Goal: Transaction & Acquisition: Book appointment/travel/reservation

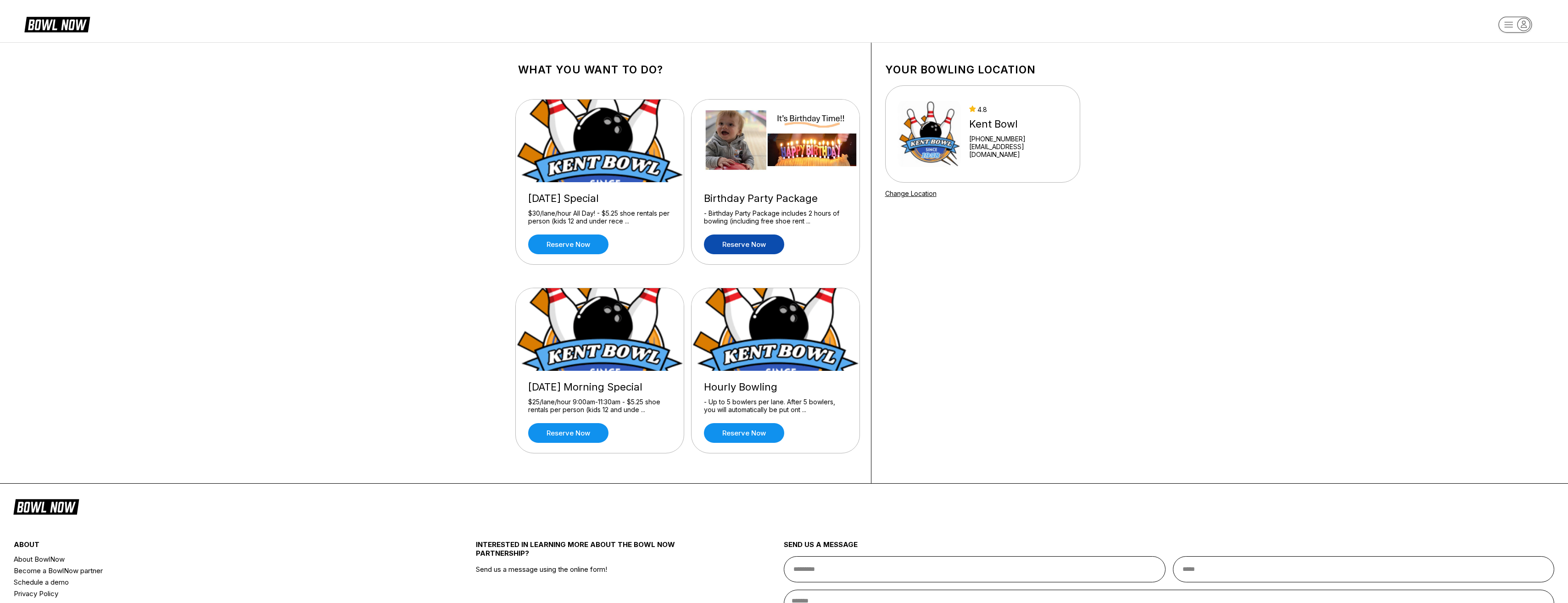
click at [728, 248] on link "Reserve now" at bounding box center [744, 244] width 80 height 20
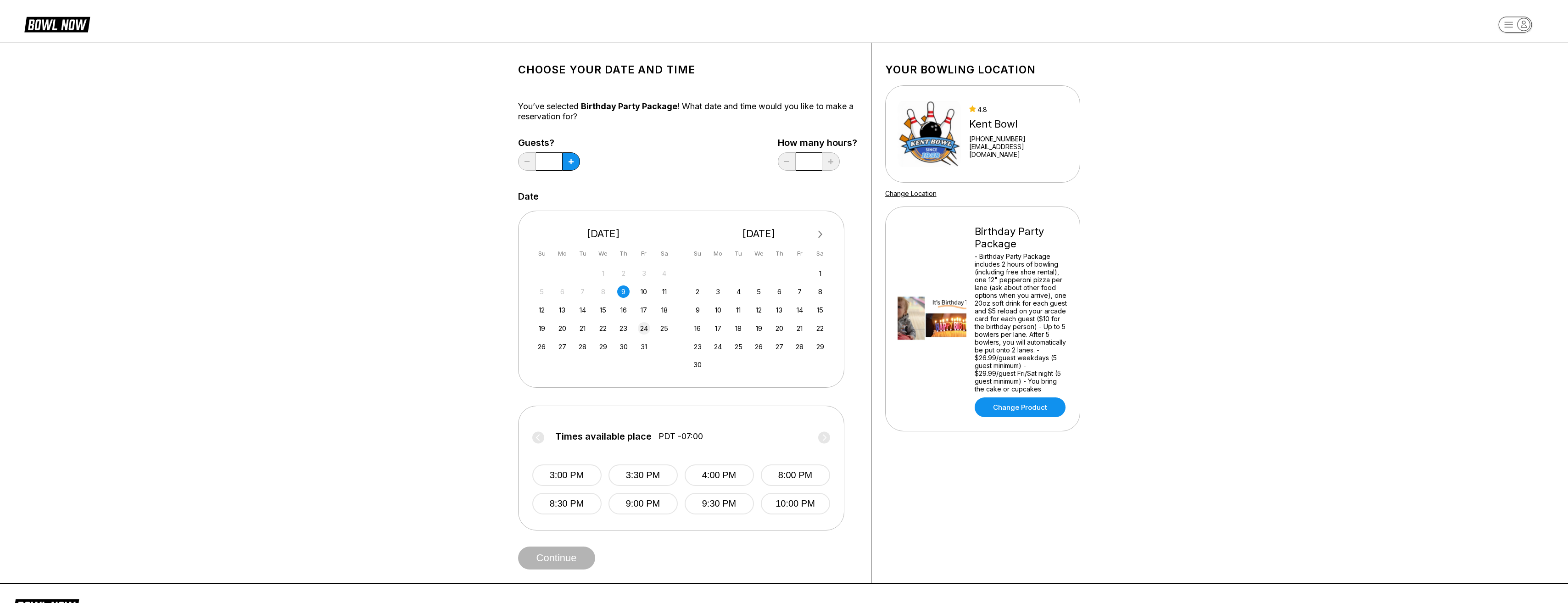
click at [647, 326] on div "24" at bounding box center [645, 328] width 13 height 13
click at [827, 433] on circle at bounding box center [824, 437] width 12 height 12
click at [535, 438] on circle at bounding box center [538, 437] width 12 height 12
click at [649, 502] on button "3:30 PM" at bounding box center [643, 504] width 69 height 22
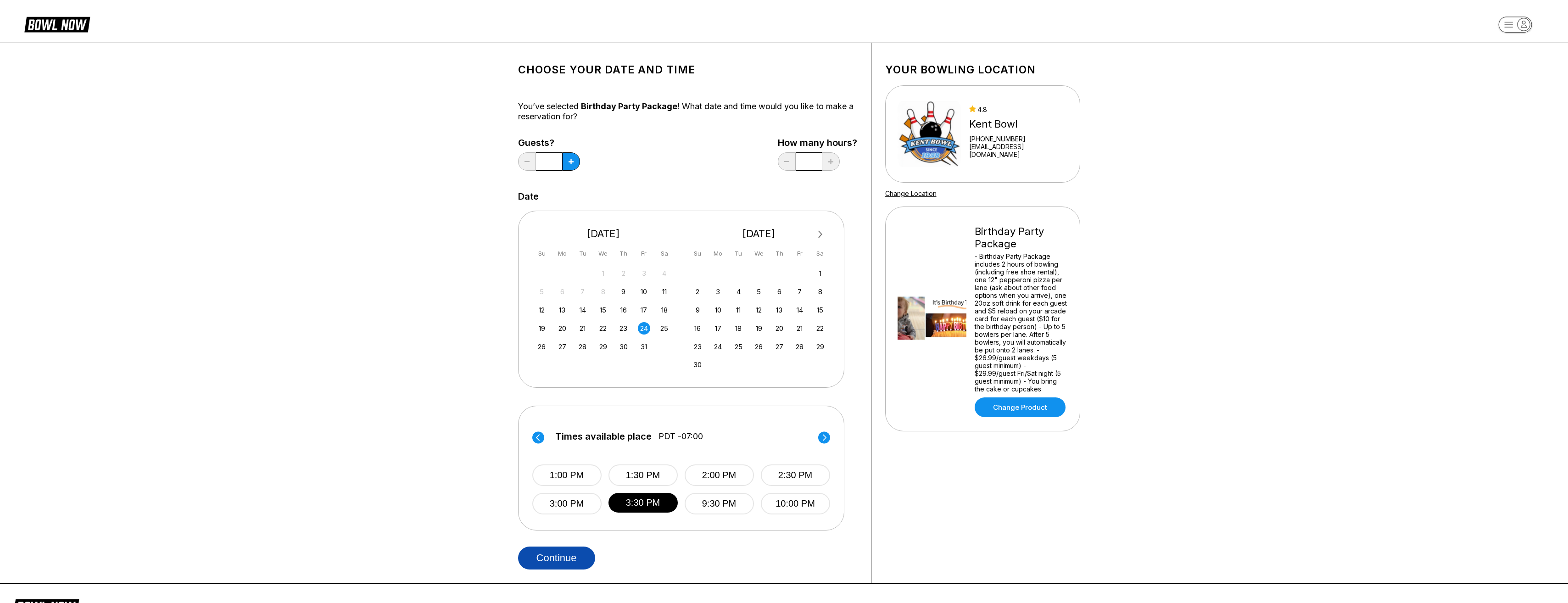
click at [568, 556] on button "Continue" at bounding box center [556, 558] width 77 height 23
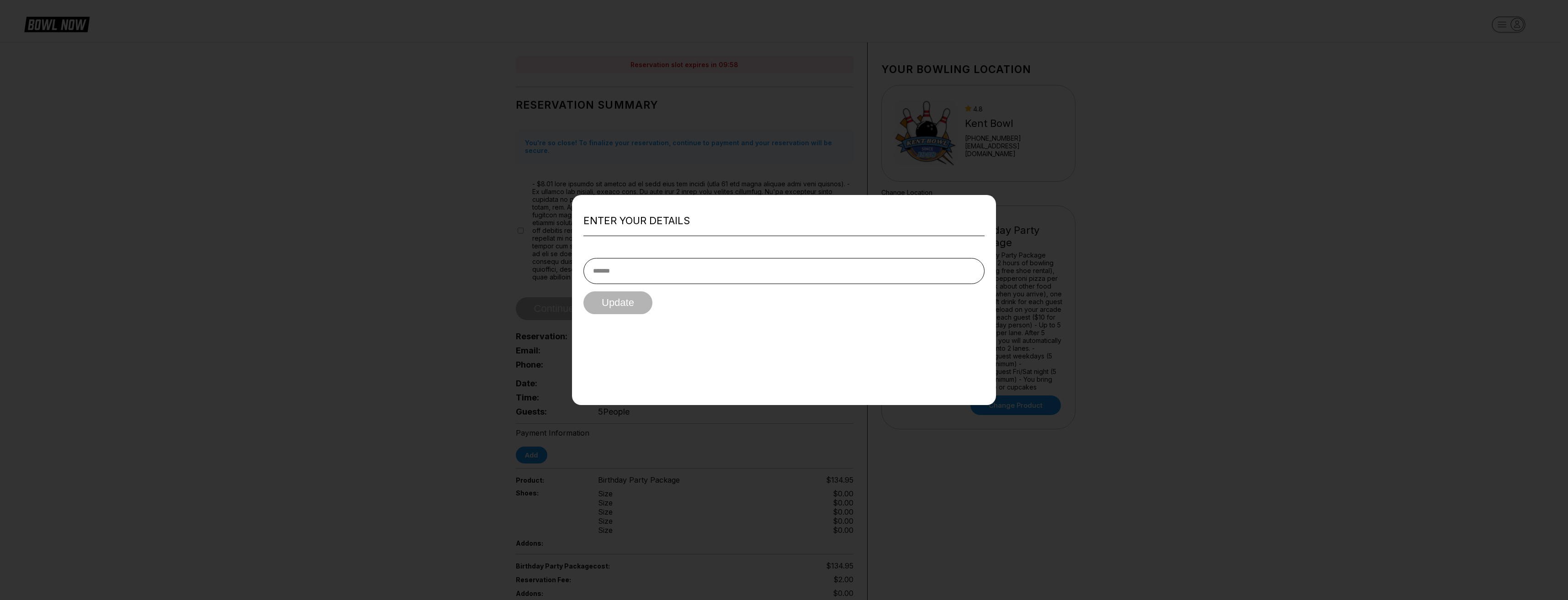
click at [689, 280] on input "text" at bounding box center [784, 271] width 401 height 26
type input "**********"
click at [614, 308] on button "Update" at bounding box center [618, 303] width 69 height 23
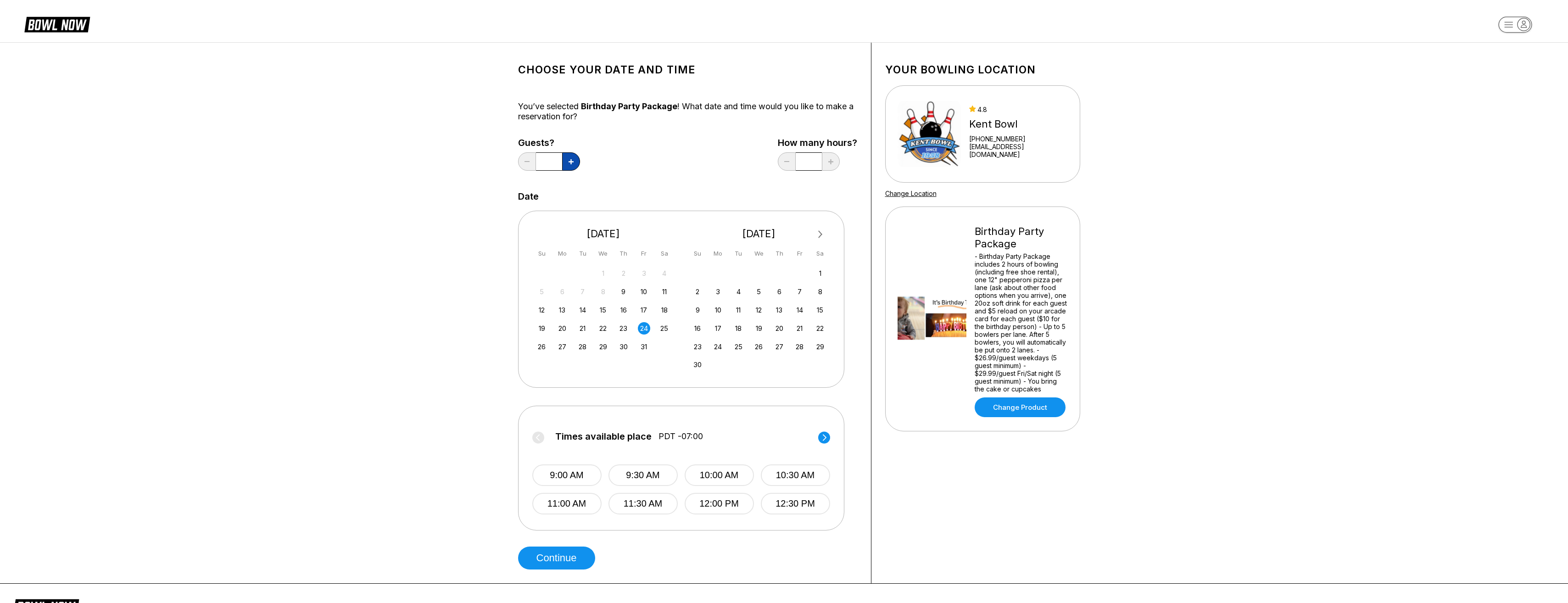
click at [564, 163] on button at bounding box center [571, 161] width 18 height 18
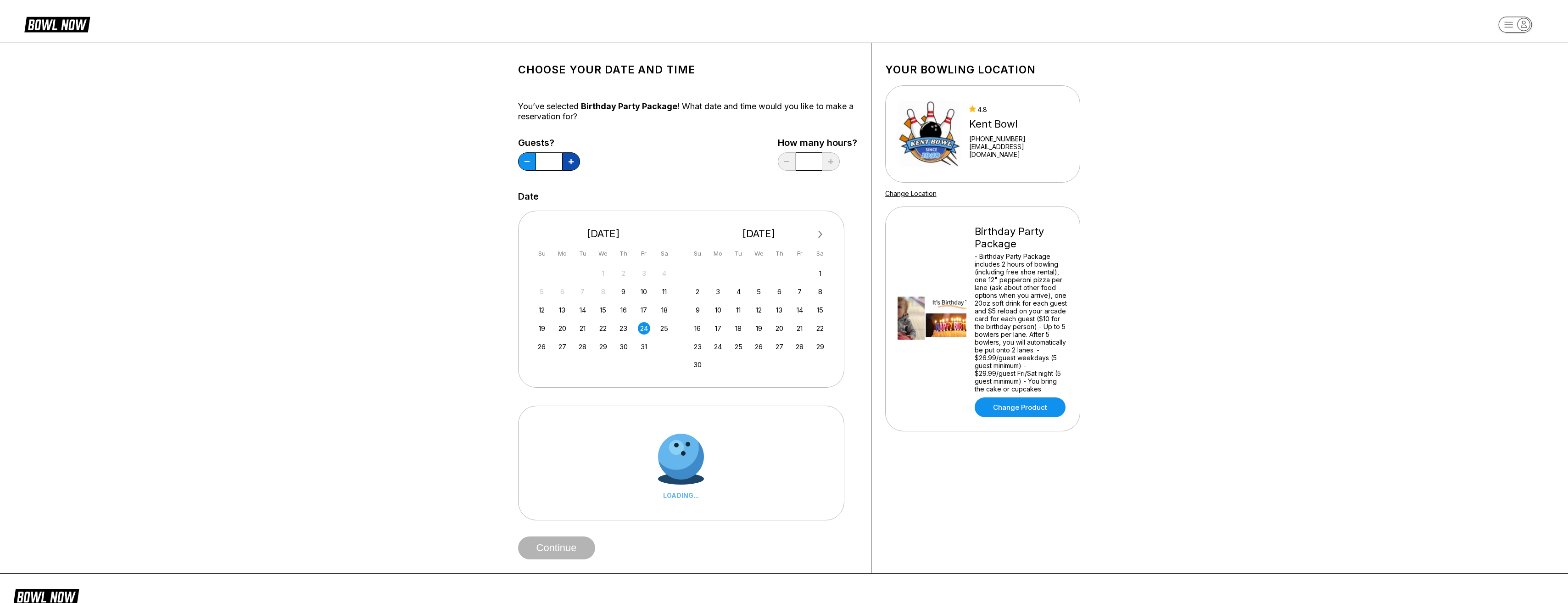
click at [570, 163] on icon at bounding box center [571, 161] width 5 height 5
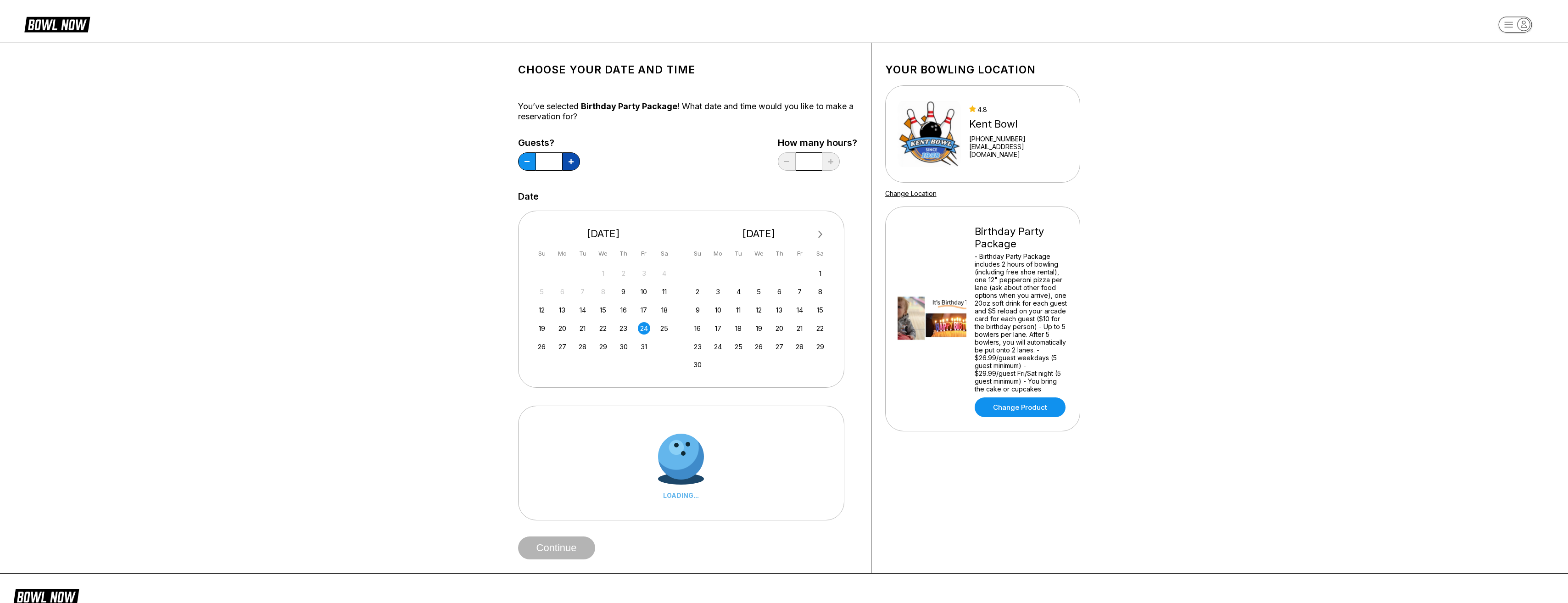
click at [570, 163] on icon at bounding box center [571, 161] width 5 height 5
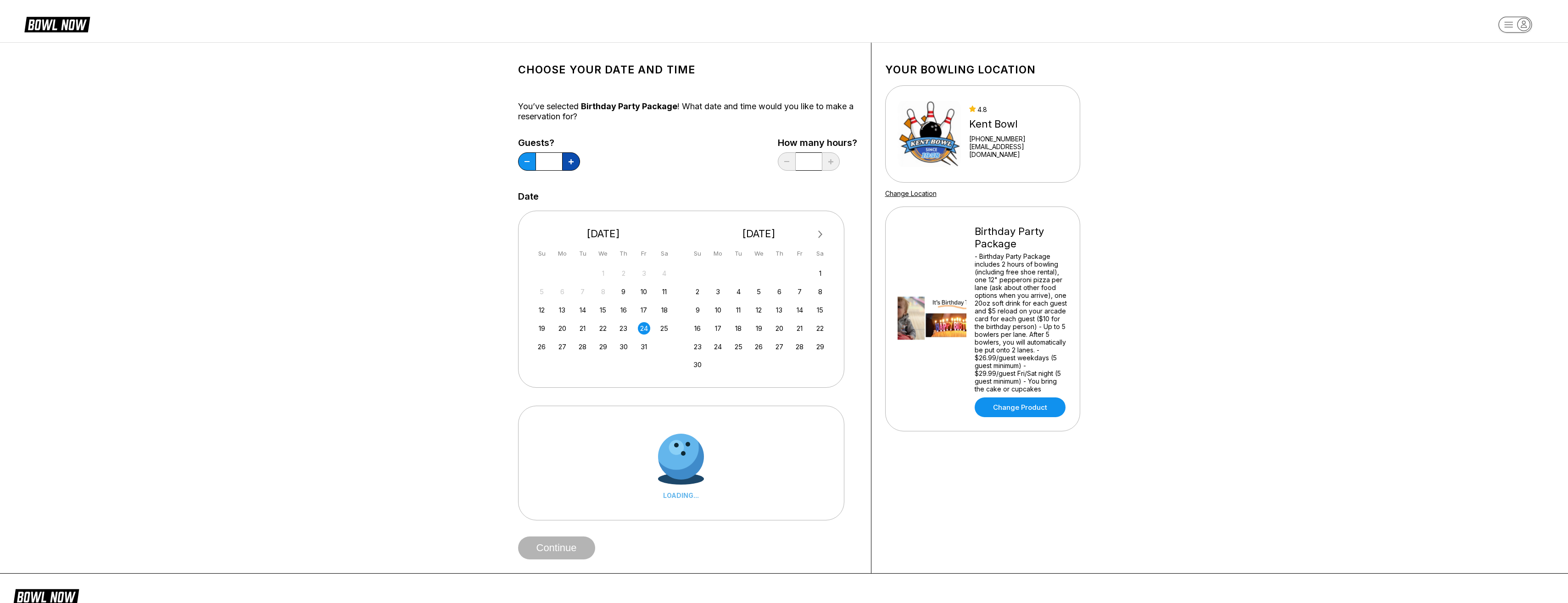
click at [570, 163] on icon at bounding box center [571, 161] width 5 height 5
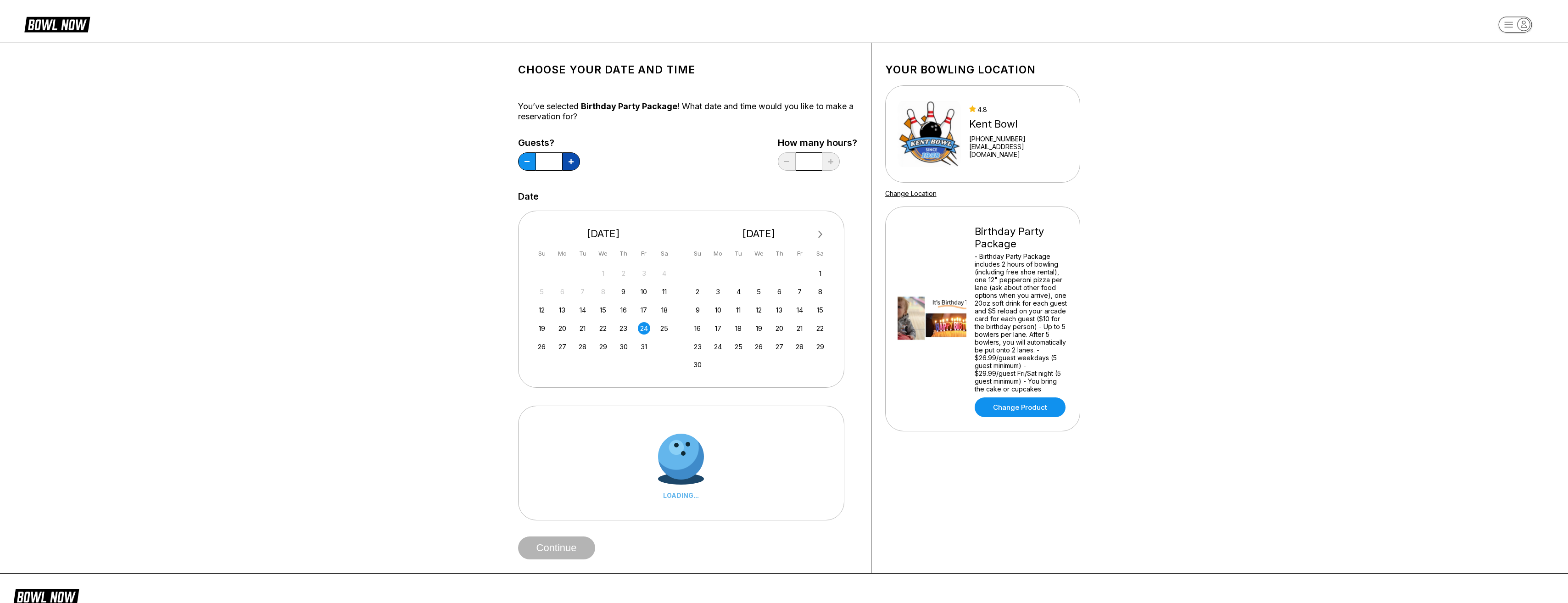
click at [570, 163] on icon at bounding box center [571, 161] width 5 height 5
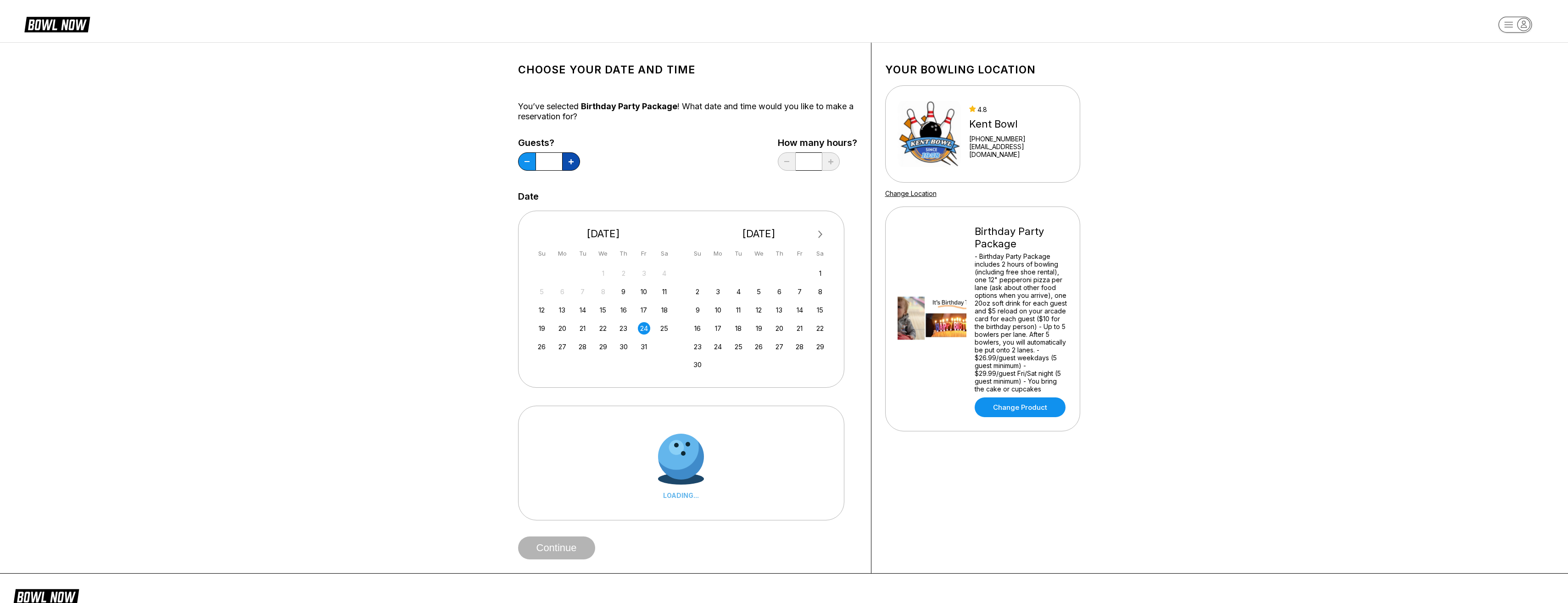
click at [570, 163] on icon at bounding box center [571, 161] width 5 height 5
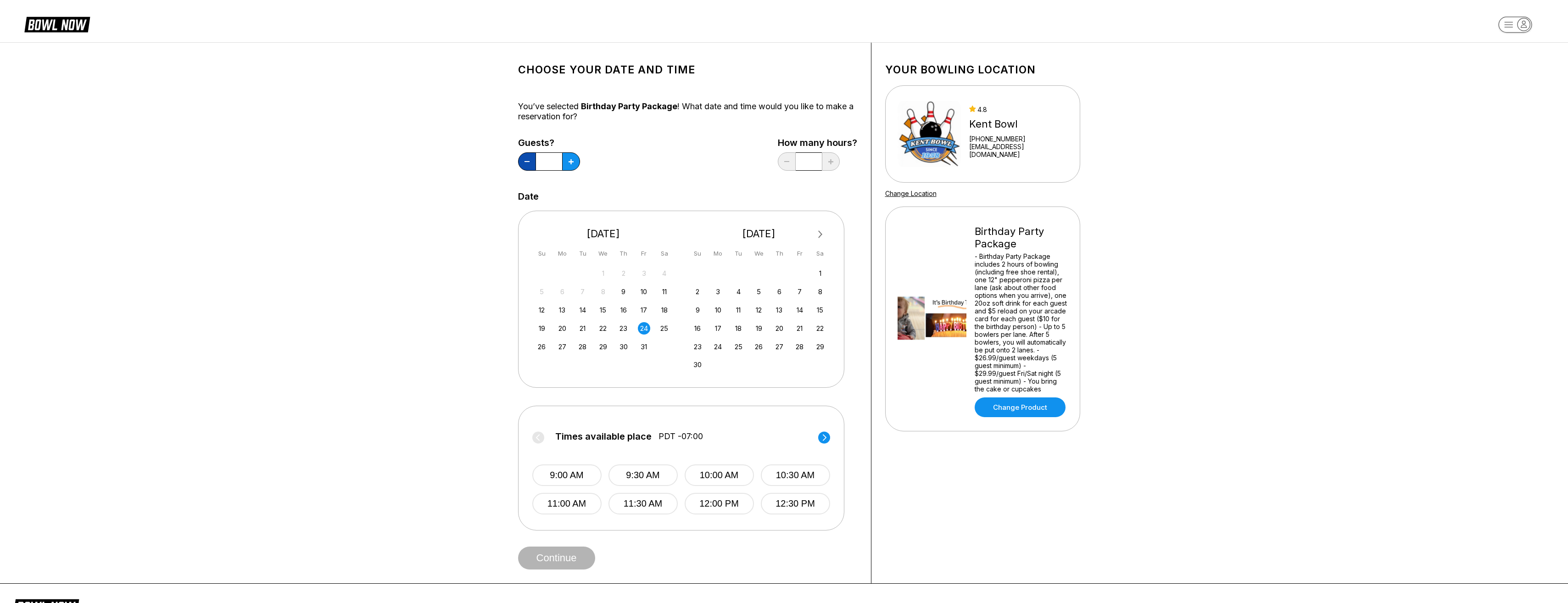
click at [530, 166] on button at bounding box center [526, 161] width 18 height 18
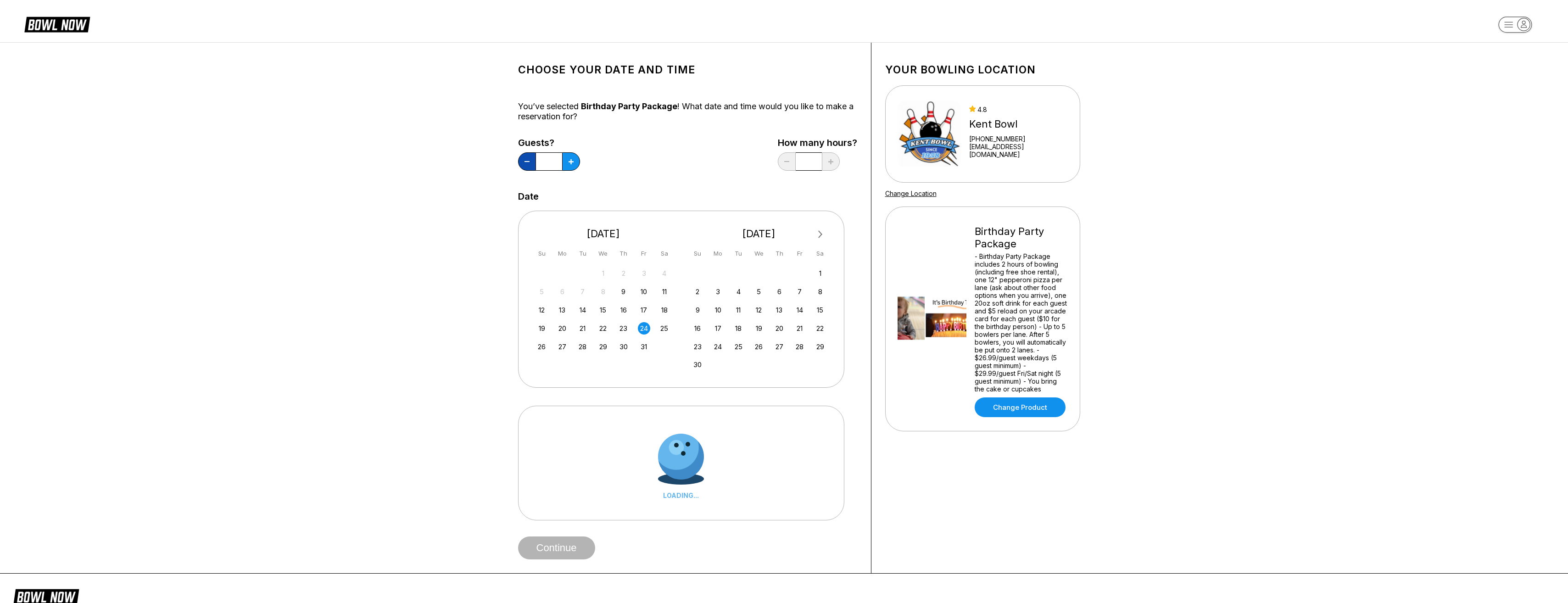
click at [530, 166] on button at bounding box center [526, 161] width 18 height 18
type input "**"
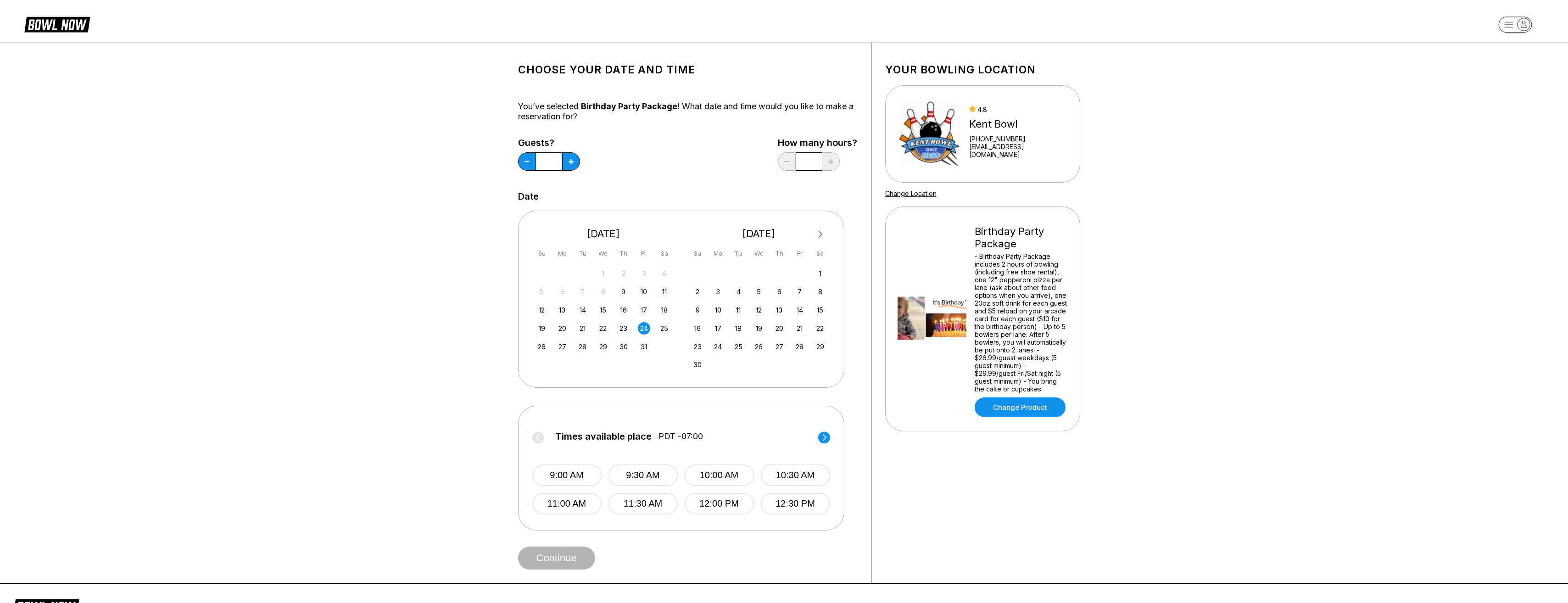
click at [821, 435] on circle at bounding box center [824, 437] width 12 height 12
click at [556, 481] on button "1:00 PM" at bounding box center [567, 475] width 69 height 22
click at [556, 557] on button "Continue" at bounding box center [556, 558] width 77 height 23
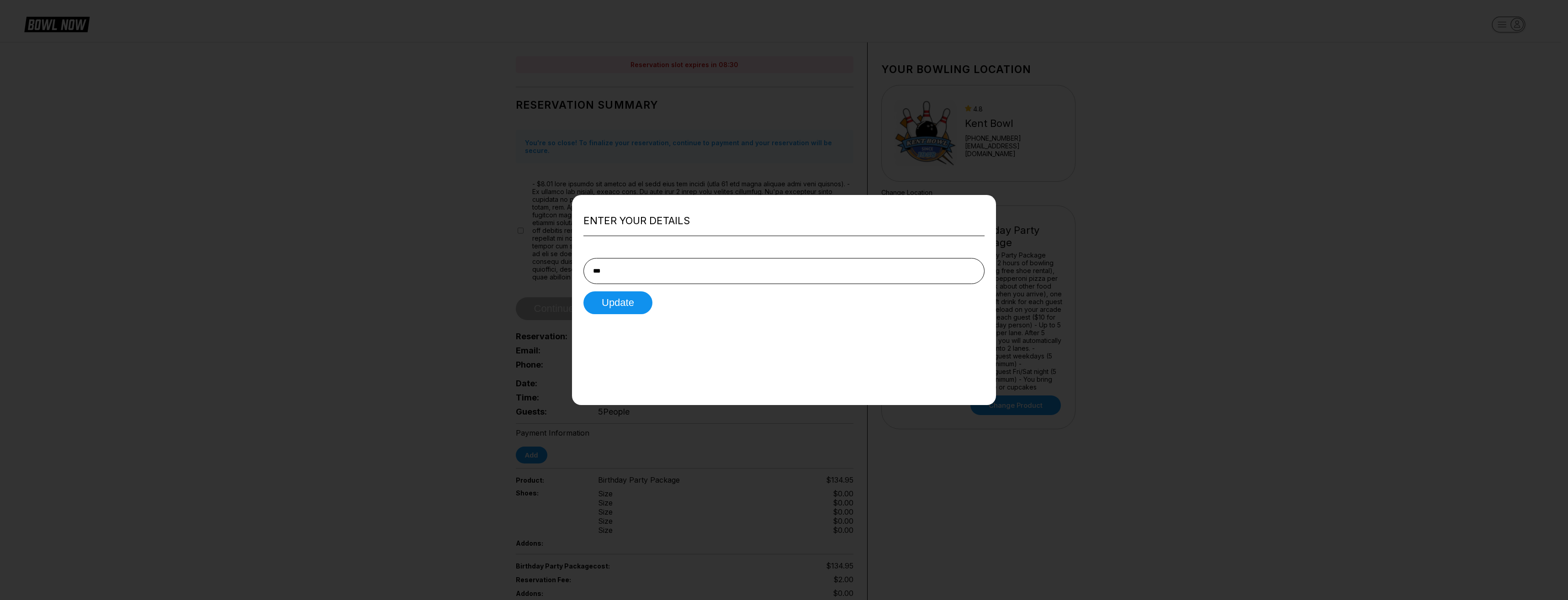
type input "**********"
click at [619, 306] on button "Update" at bounding box center [618, 303] width 69 height 23
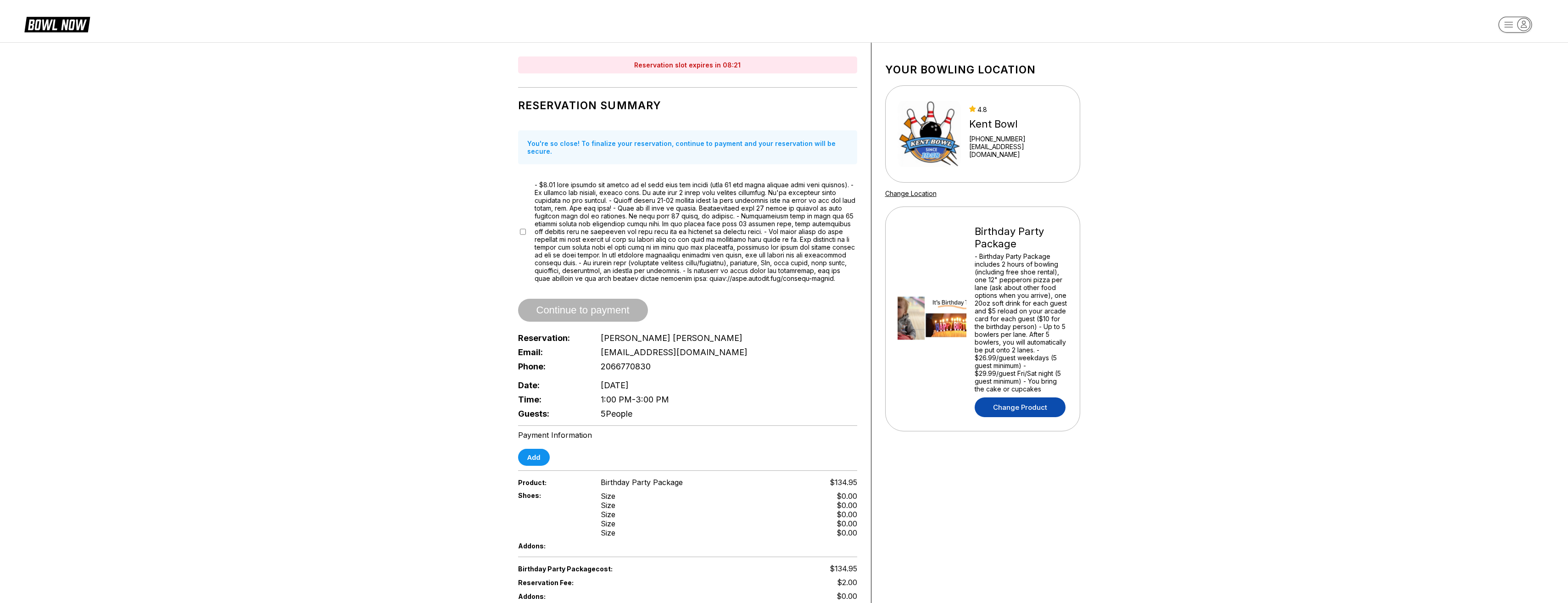
click at [1037, 414] on link "Change Product" at bounding box center [1020, 407] width 91 height 20
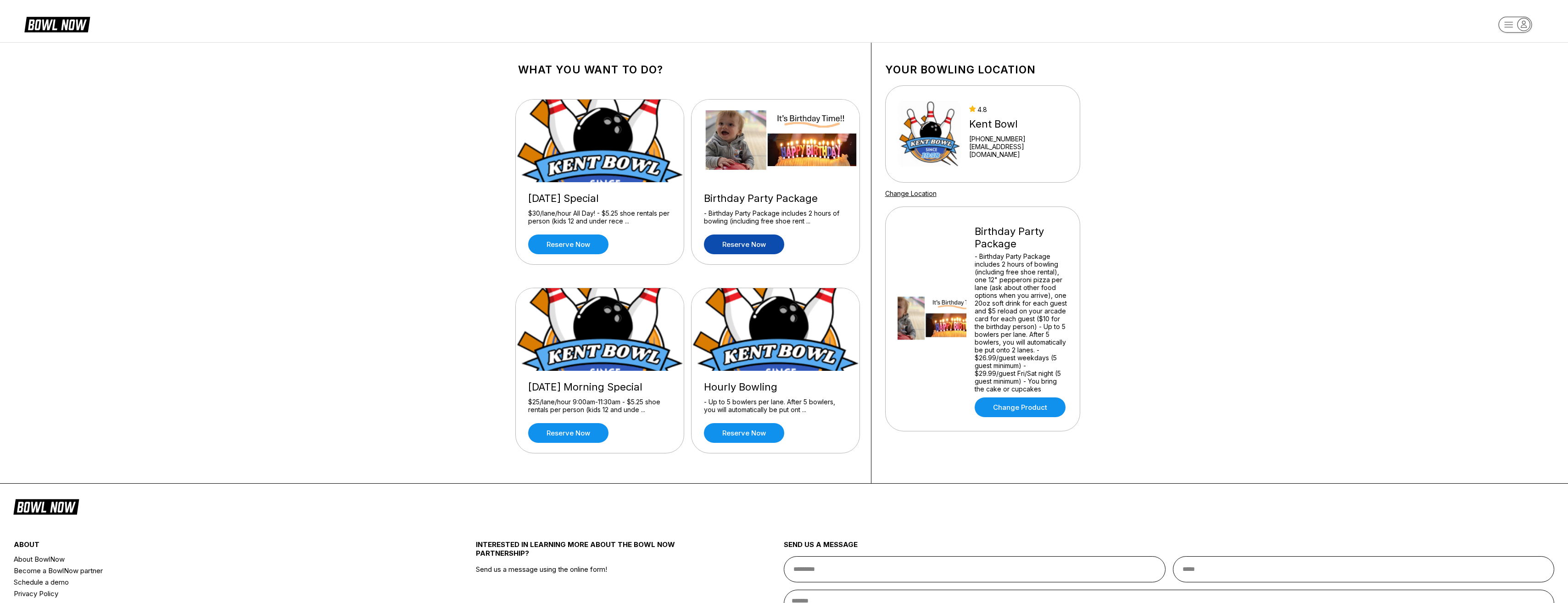
click at [751, 249] on link "Reserve now" at bounding box center [744, 244] width 80 height 20
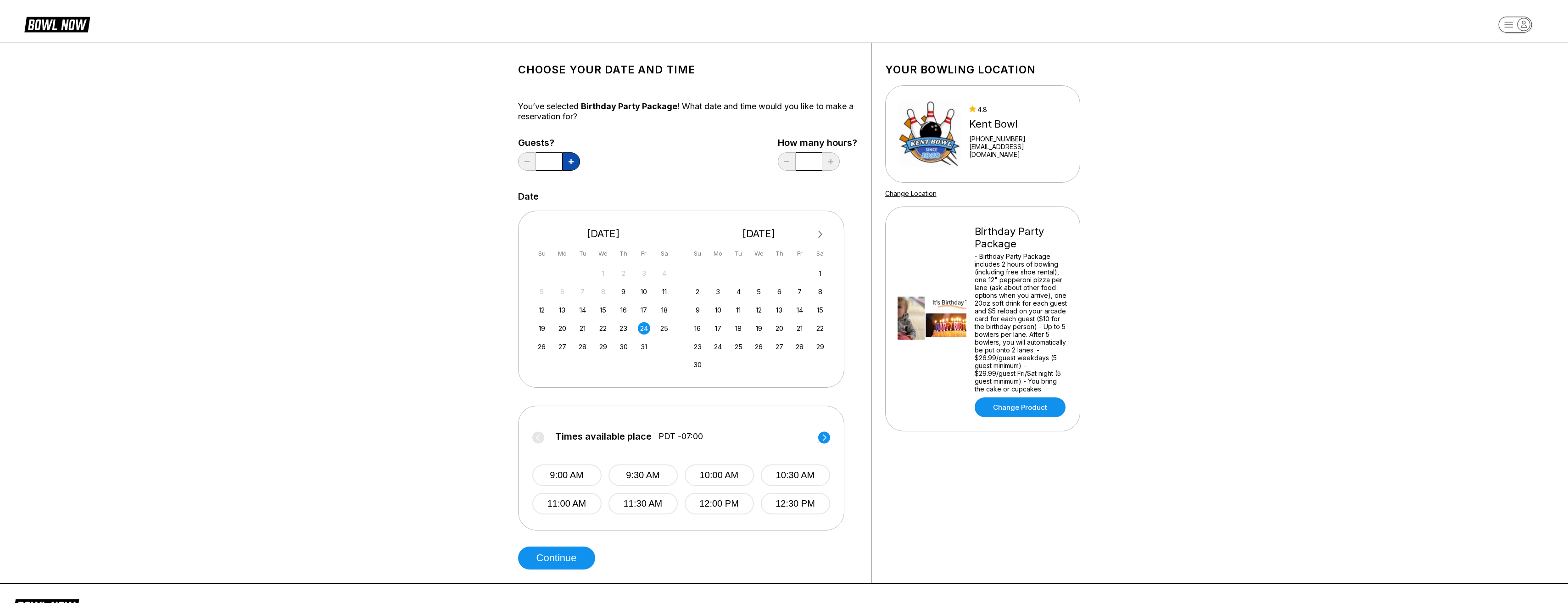
click at [573, 158] on button at bounding box center [571, 161] width 18 height 18
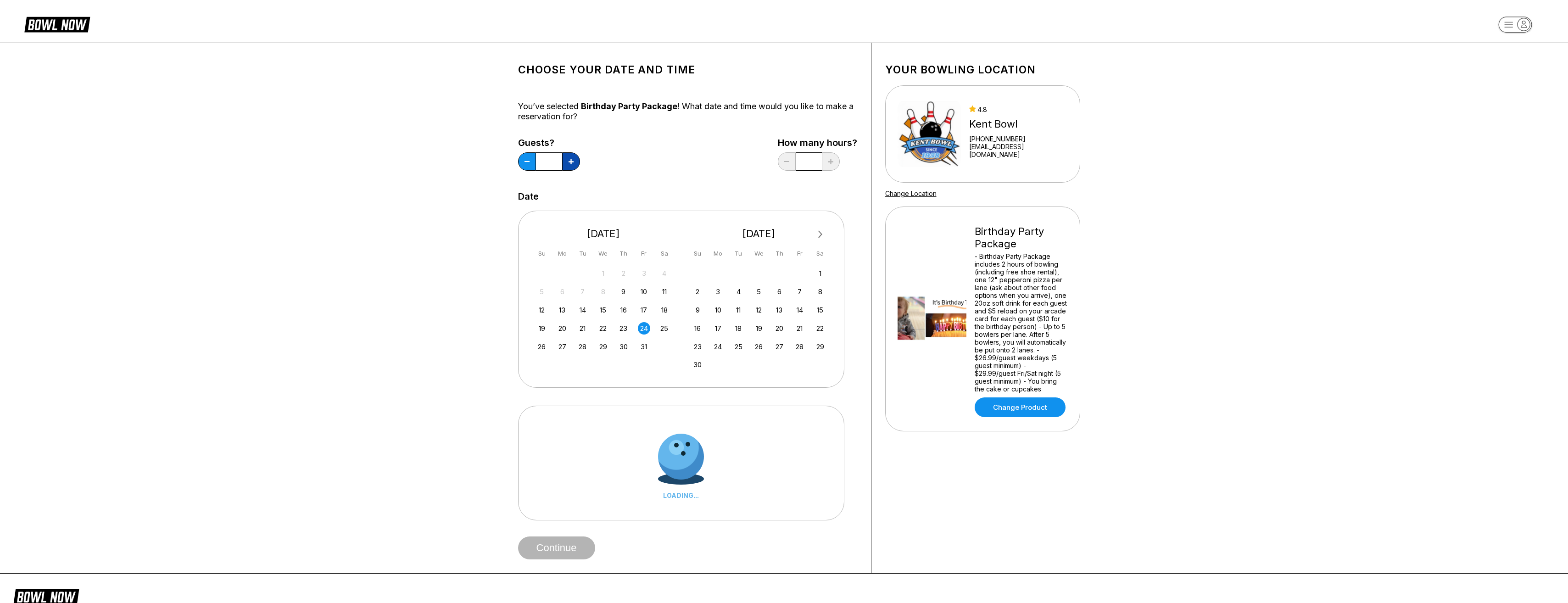
click at [573, 158] on button at bounding box center [571, 161] width 18 height 18
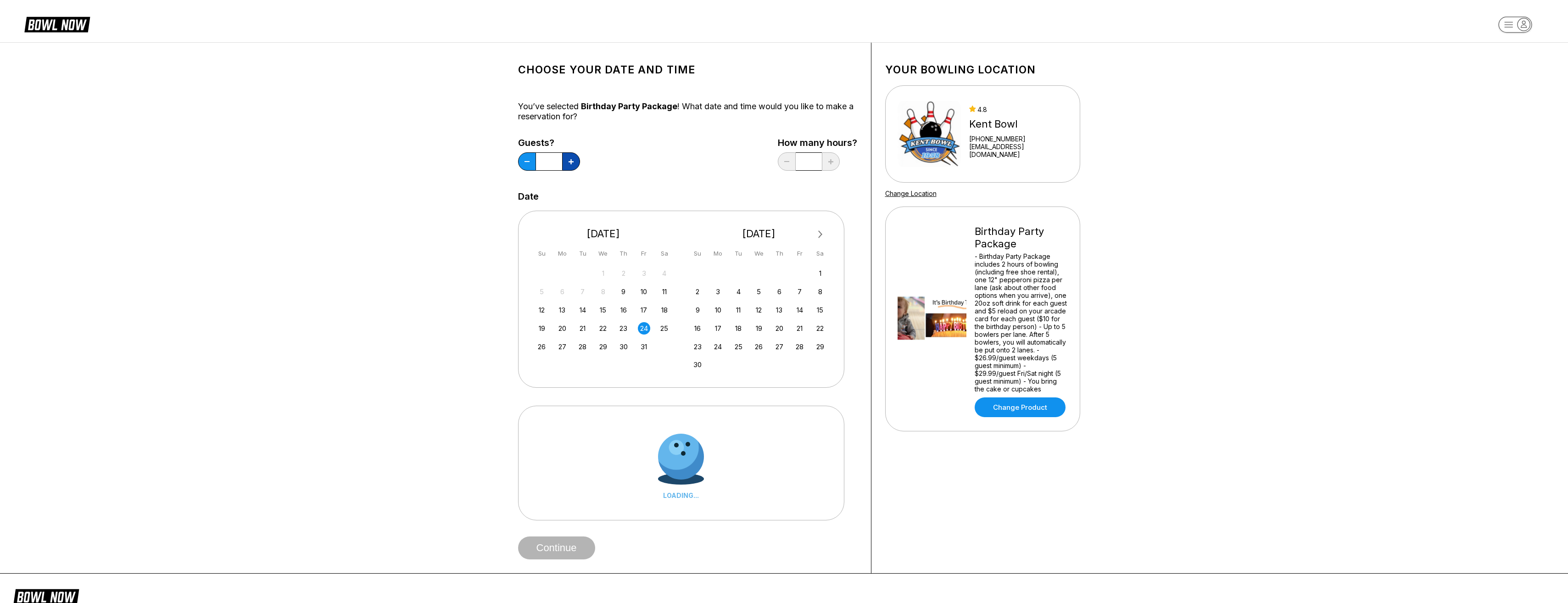
click at [573, 158] on button at bounding box center [571, 161] width 18 height 18
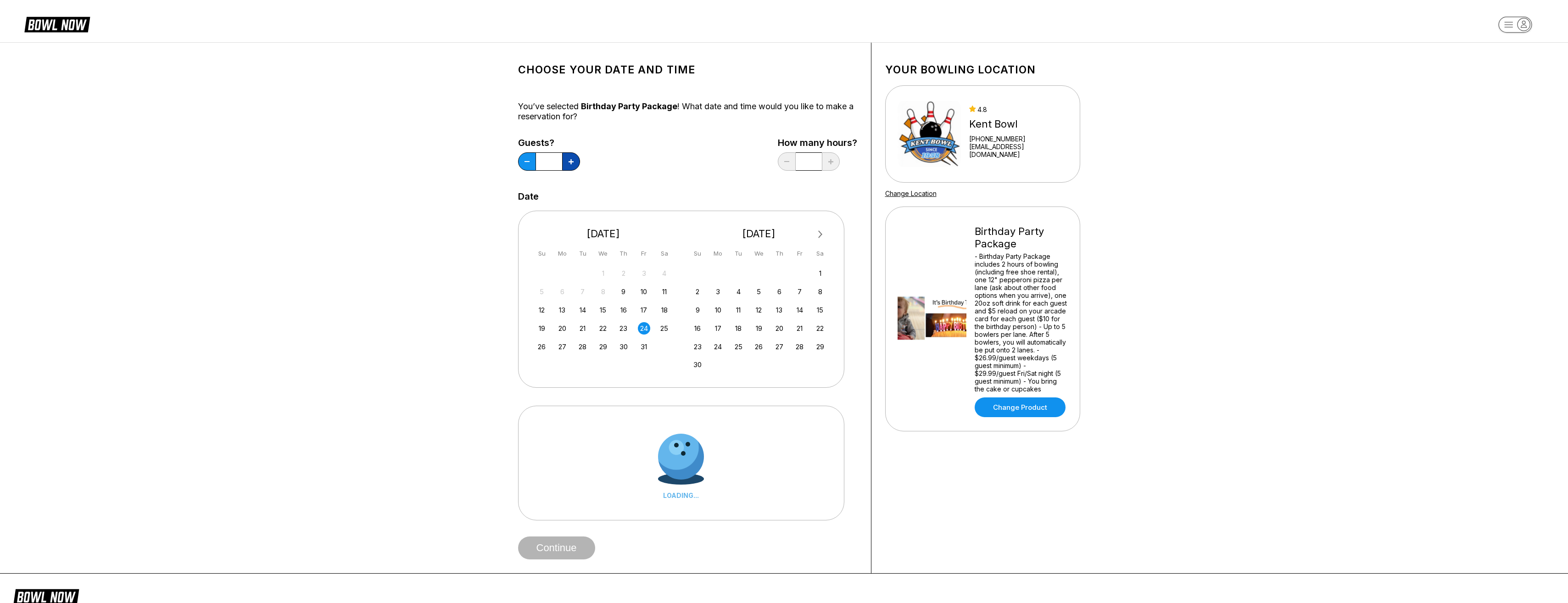
click at [573, 158] on button at bounding box center [571, 161] width 18 height 18
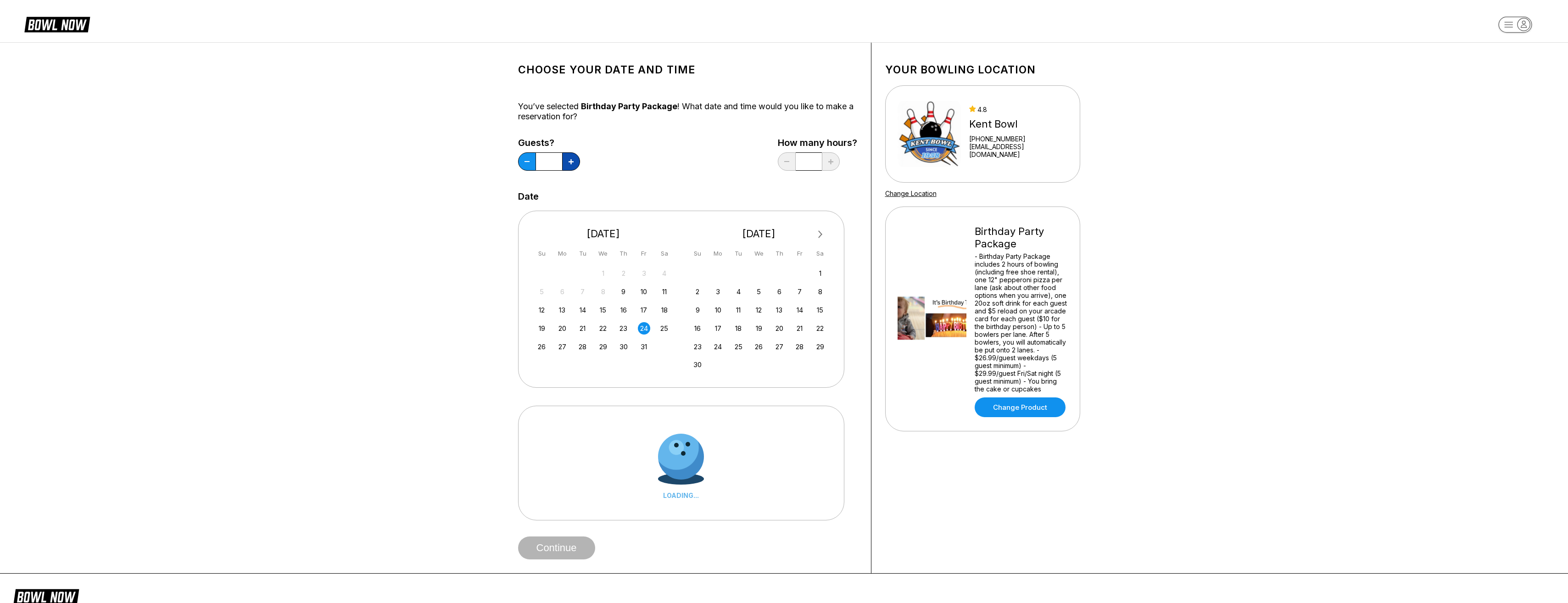
click at [573, 158] on button at bounding box center [571, 161] width 18 height 18
type input "**"
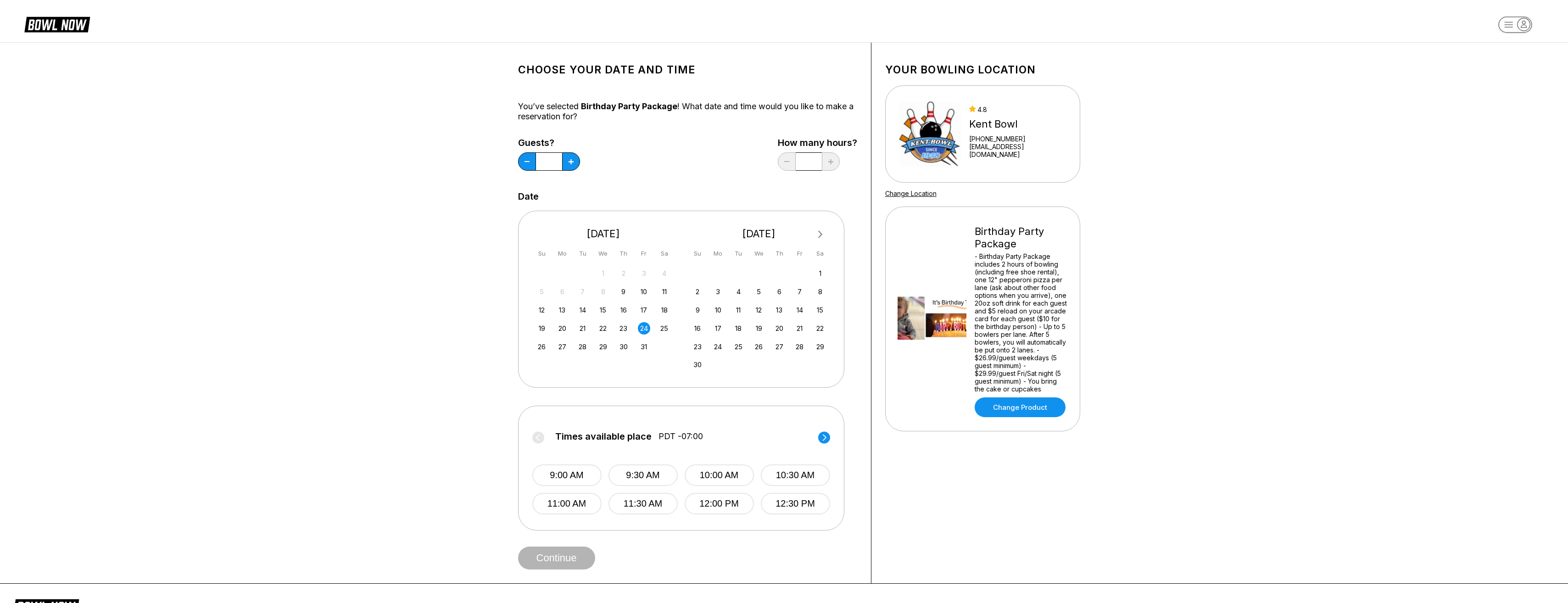
click at [643, 327] on div "24" at bounding box center [645, 328] width 13 height 13
click at [822, 435] on circle at bounding box center [824, 437] width 12 height 12
click at [575, 504] on button "3:00 PM" at bounding box center [567, 504] width 69 height 22
click at [568, 563] on button "Continue" at bounding box center [556, 558] width 77 height 23
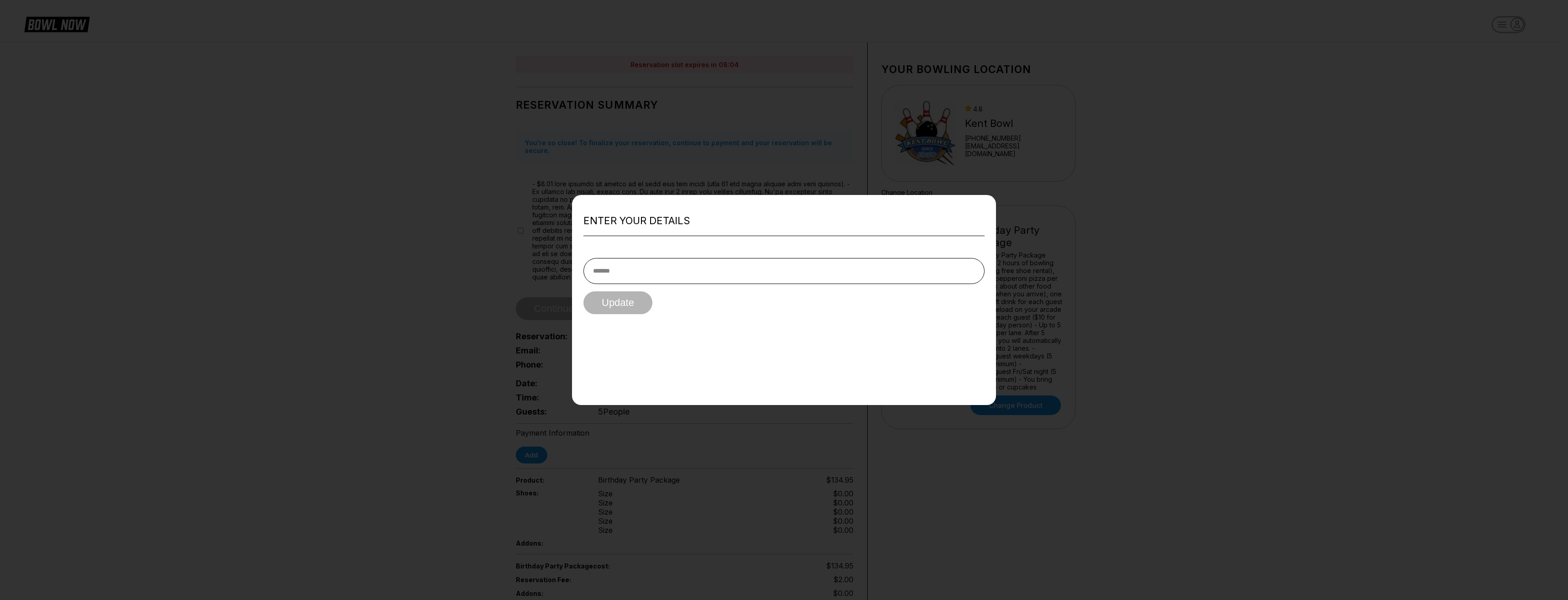
click at [621, 268] on input "text" at bounding box center [784, 271] width 401 height 26
type input "**********"
click at [606, 306] on button "Update" at bounding box center [618, 303] width 69 height 23
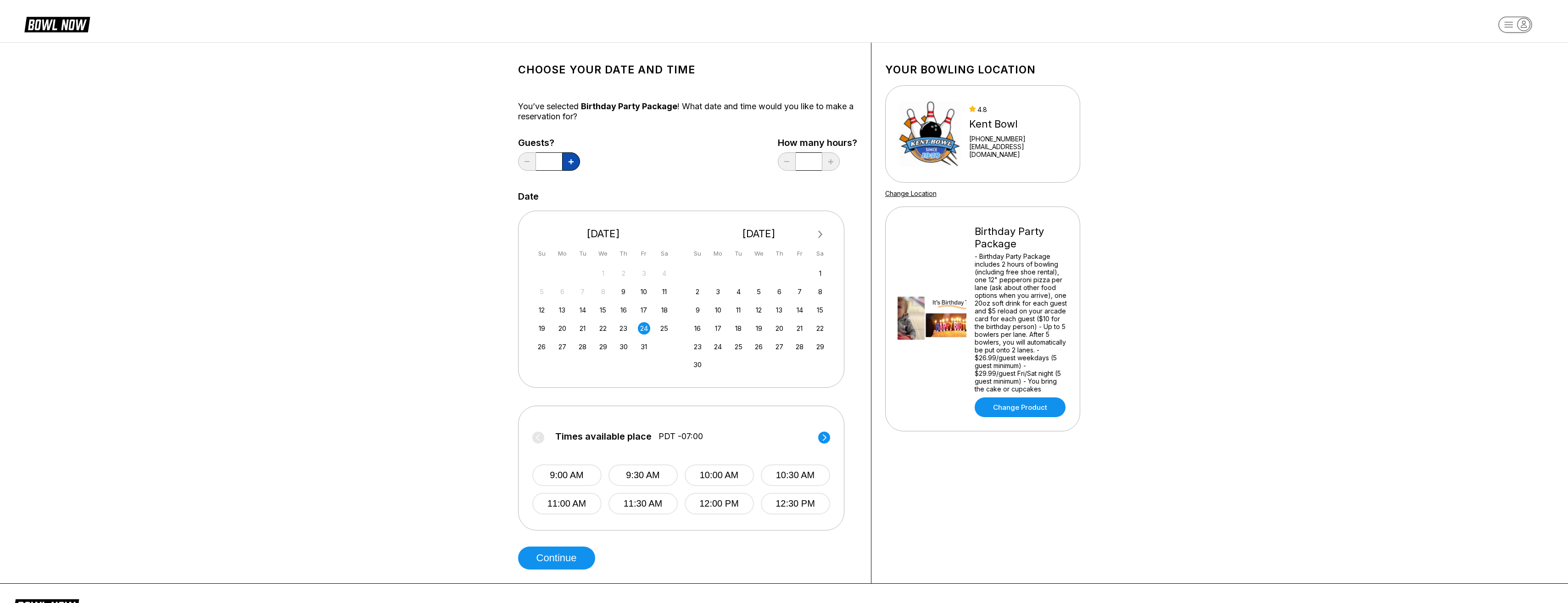
click at [567, 161] on button at bounding box center [571, 161] width 18 height 18
click at [568, 161] on button at bounding box center [571, 161] width 18 height 18
click at [568, 162] on button at bounding box center [571, 161] width 18 height 18
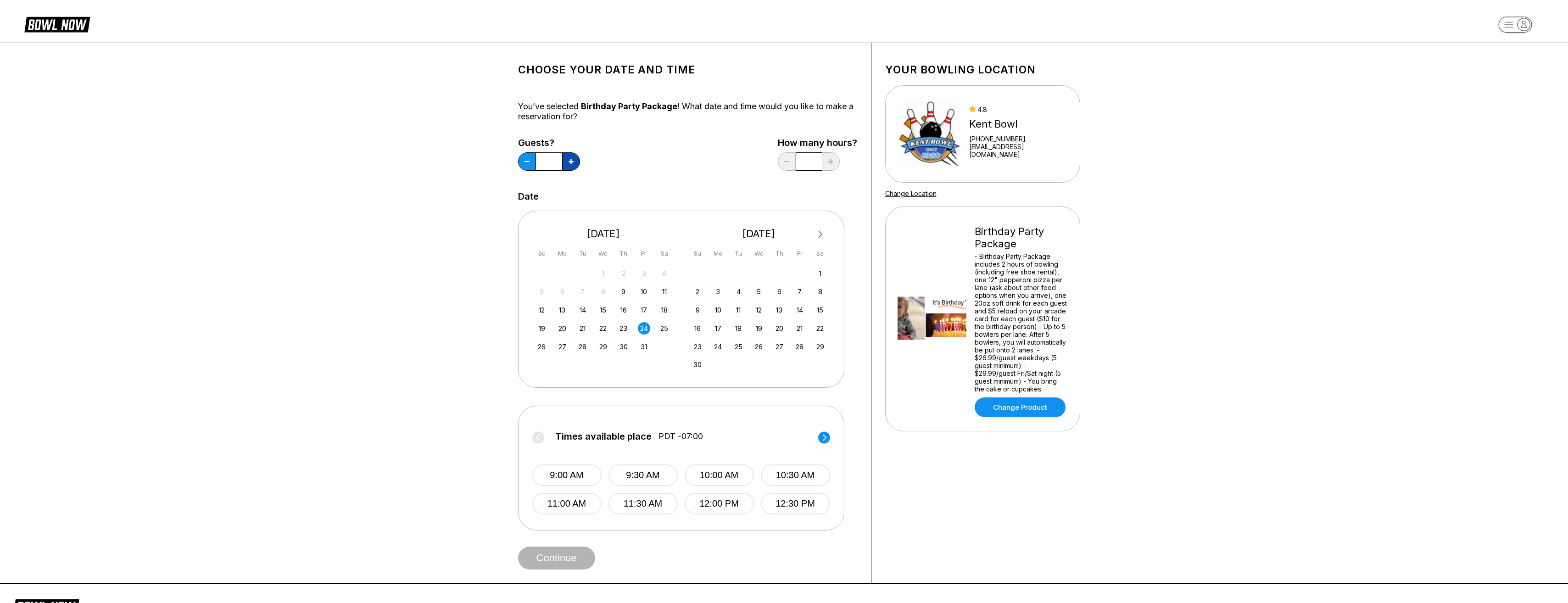
click at [568, 162] on button at bounding box center [571, 161] width 18 height 18
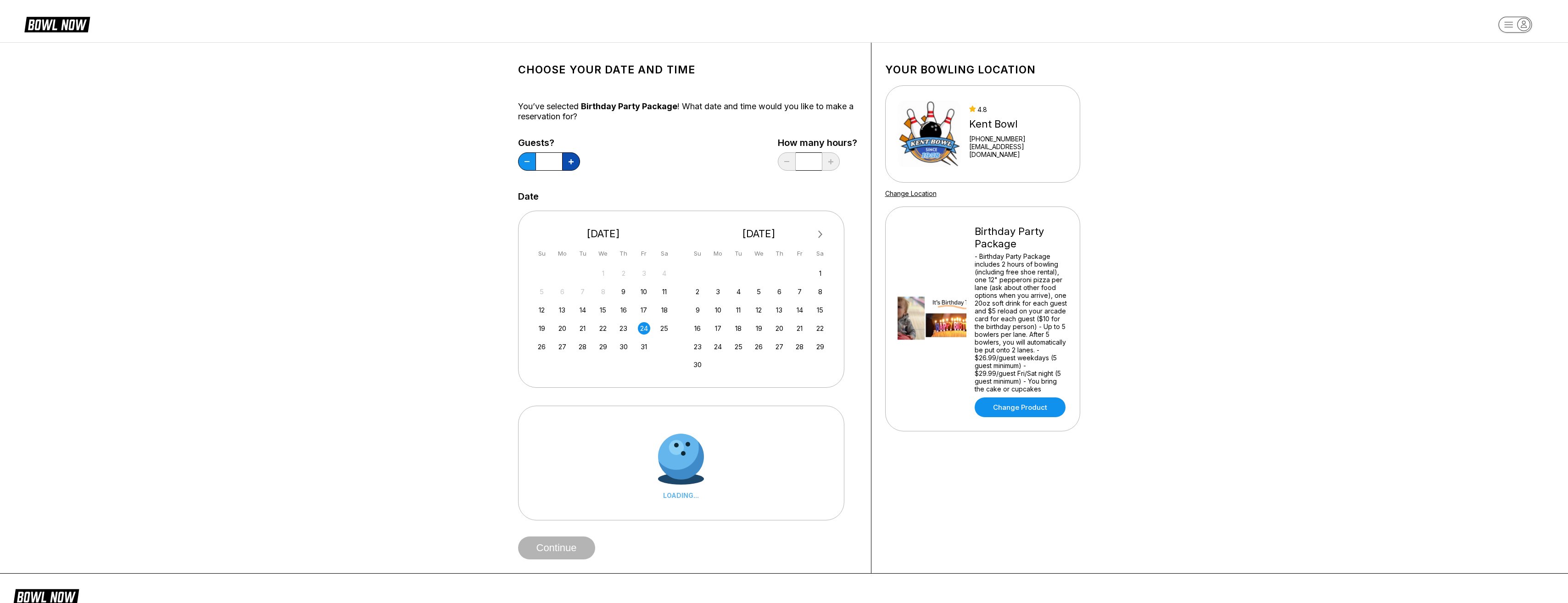
click at [568, 162] on button at bounding box center [571, 161] width 18 height 18
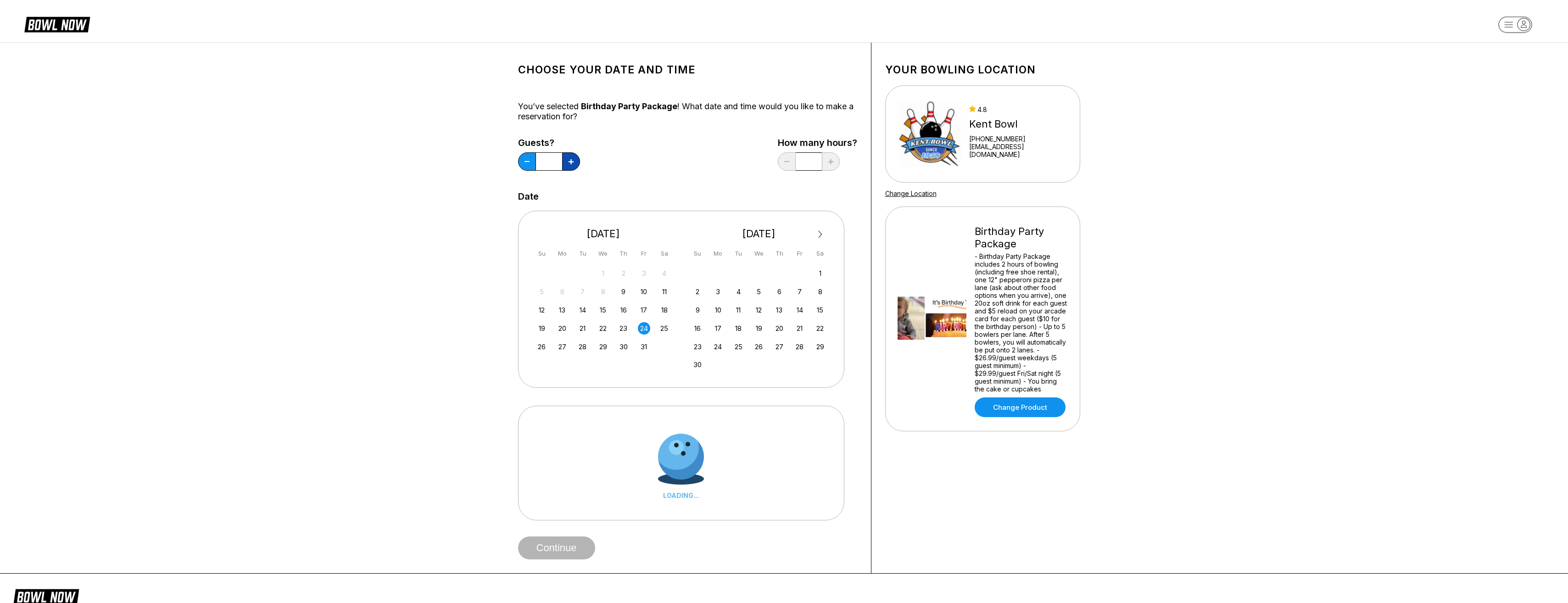
click at [568, 162] on button at bounding box center [571, 161] width 18 height 18
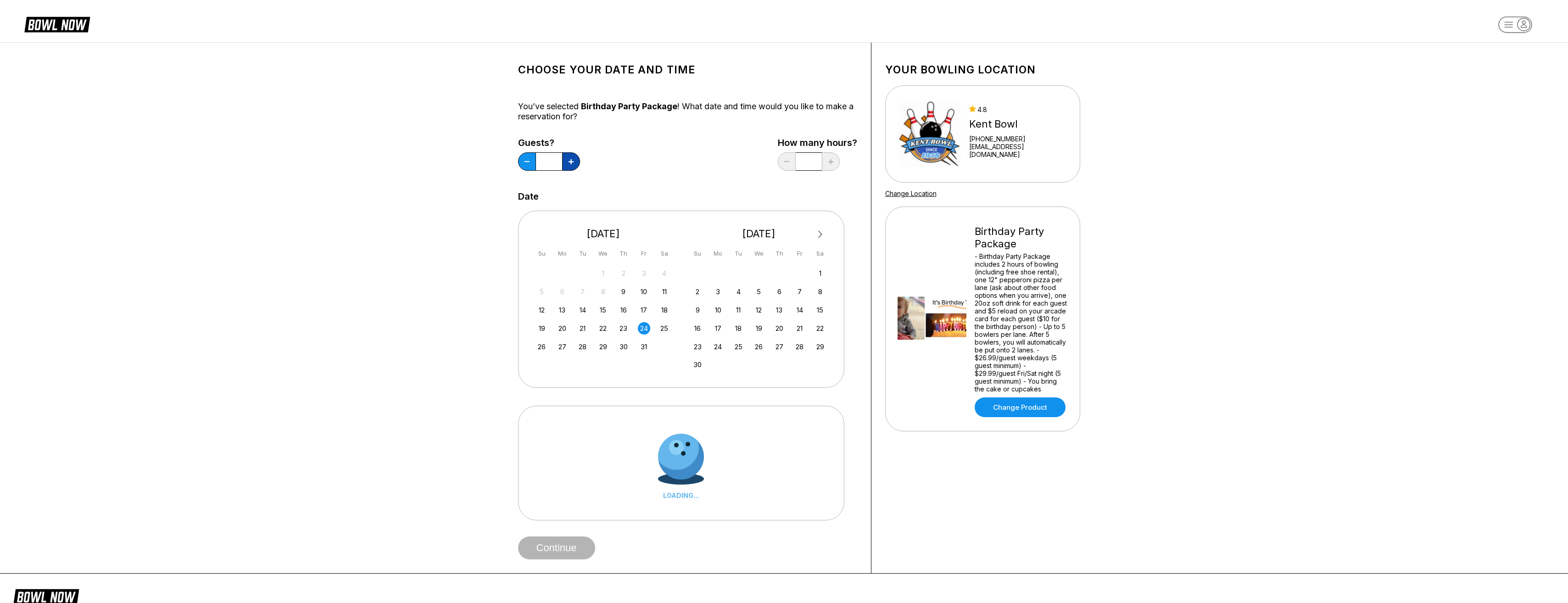
click at [568, 162] on button at bounding box center [571, 161] width 18 height 18
type input "**"
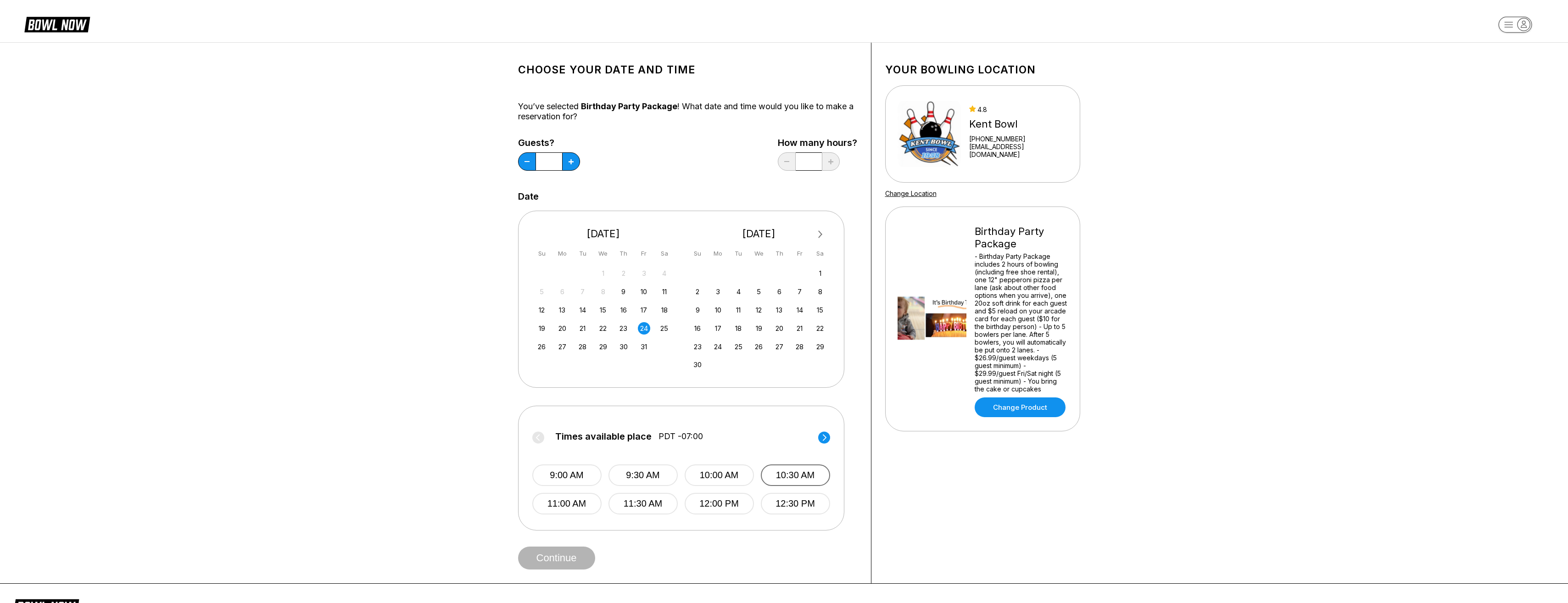
click at [807, 464] on button "10:30 AM" at bounding box center [795, 475] width 69 height 22
click at [624, 328] on div "23" at bounding box center [623, 328] width 13 height 13
click at [641, 330] on div "24" at bounding box center [645, 328] width 13 height 13
click at [799, 506] on button "12:30 PM" at bounding box center [795, 504] width 69 height 22
click at [547, 554] on button "Continue" at bounding box center [556, 558] width 77 height 23
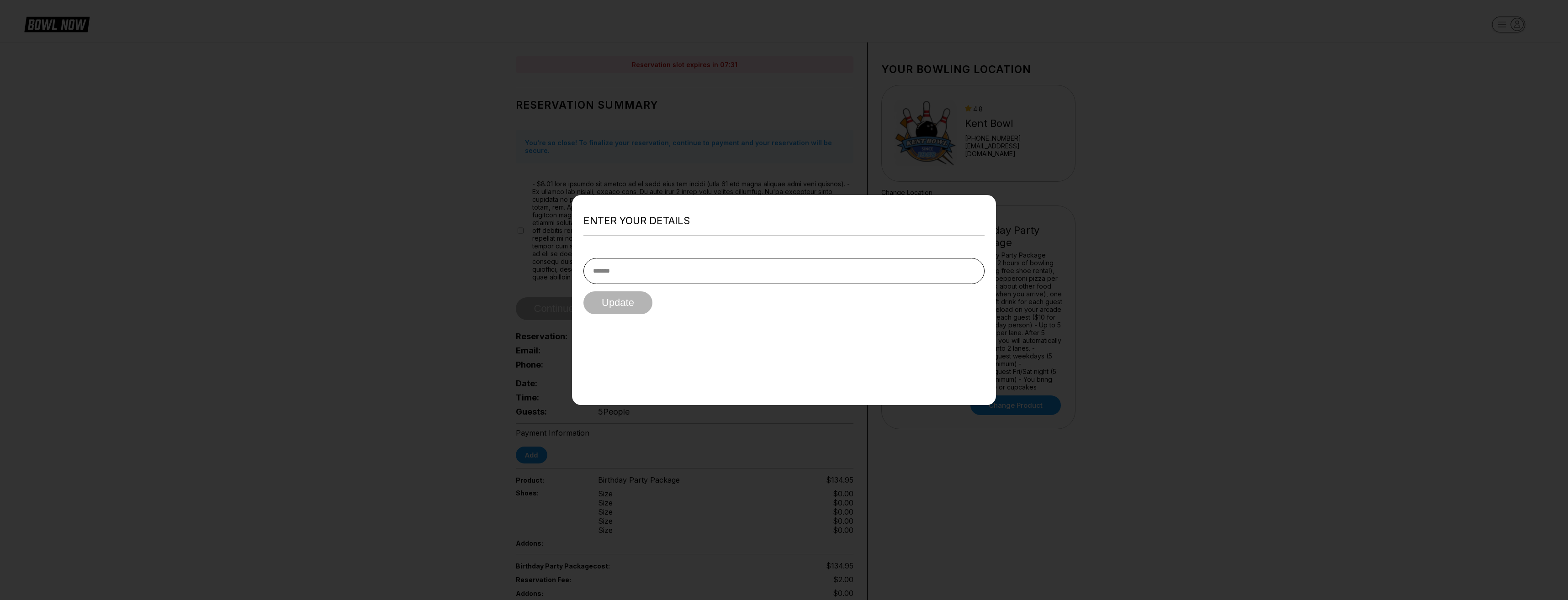
click at [637, 277] on input "text" at bounding box center [784, 271] width 401 height 26
type input "**********"
click at [634, 306] on button "Update" at bounding box center [618, 303] width 69 height 23
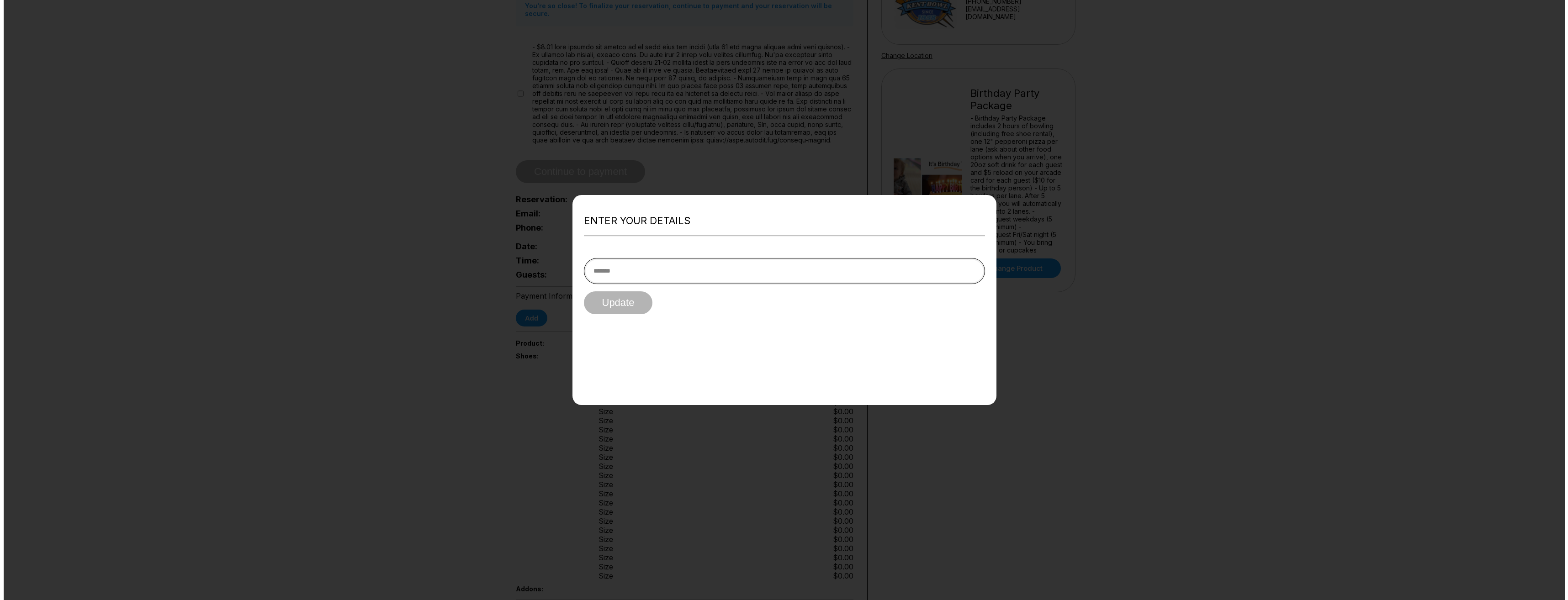
scroll to position [91, 0]
